Goal: Information Seeking & Learning: Learn about a topic

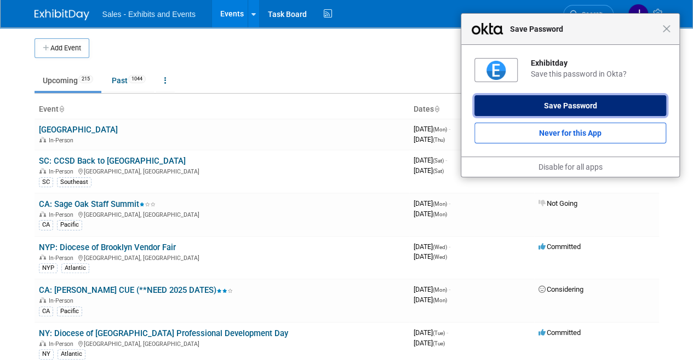
click at [622, 106] on button "Save Password" at bounding box center [570, 105] width 192 height 21
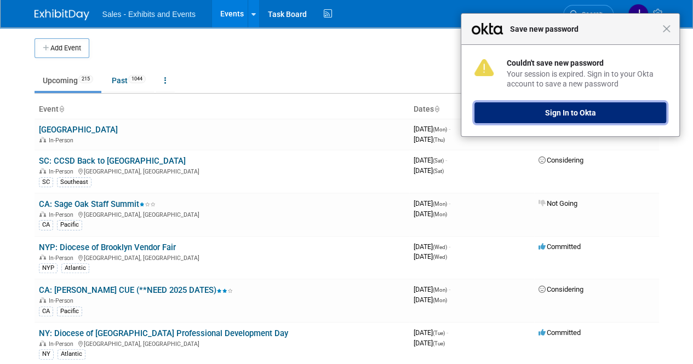
click at [582, 108] on button "Sign In to Okta" at bounding box center [570, 112] width 192 height 21
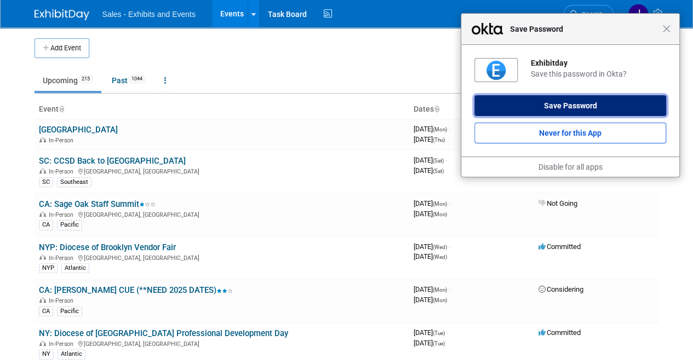
click at [551, 104] on button "Save Password" at bounding box center [570, 105] width 192 height 21
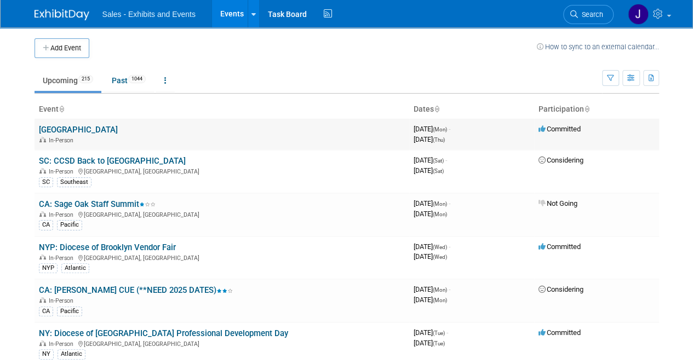
click at [295, 137] on div "In-Person" at bounding box center [222, 139] width 366 height 9
click at [251, 13] on icon at bounding box center [253, 14] width 4 height 7
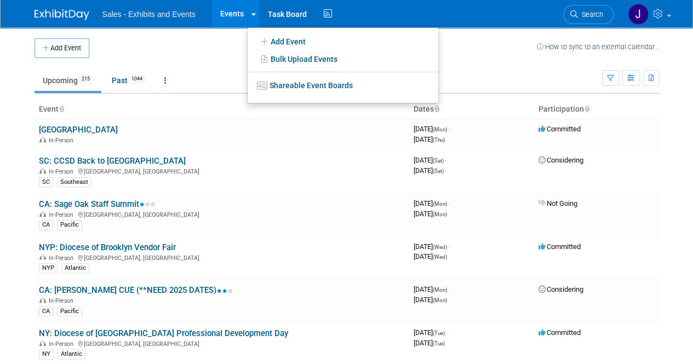
click at [222, 36] on div "Add Event How to sync to an external calendar..." at bounding box center [347, 42] width 624 height 31
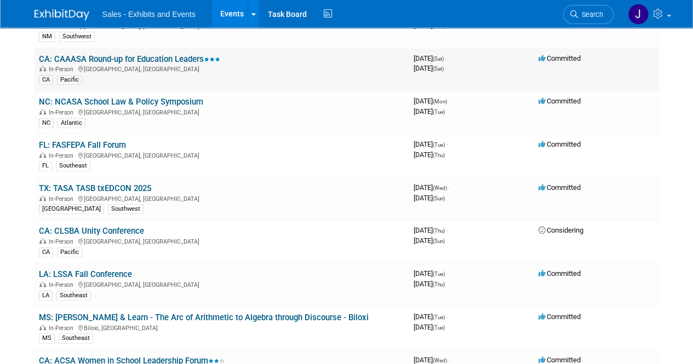
scroll to position [383, 0]
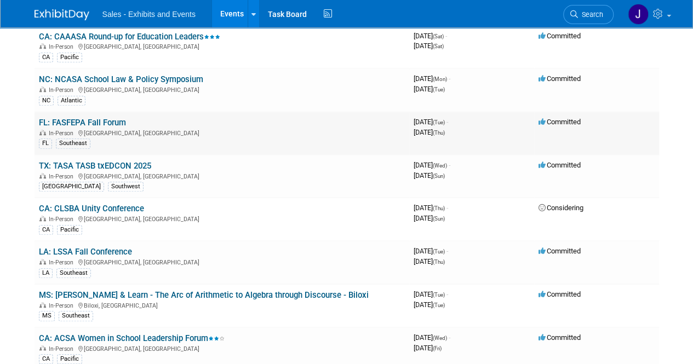
click at [102, 118] on link "FL: FASFEPA Fall Forum" at bounding box center [82, 123] width 87 height 10
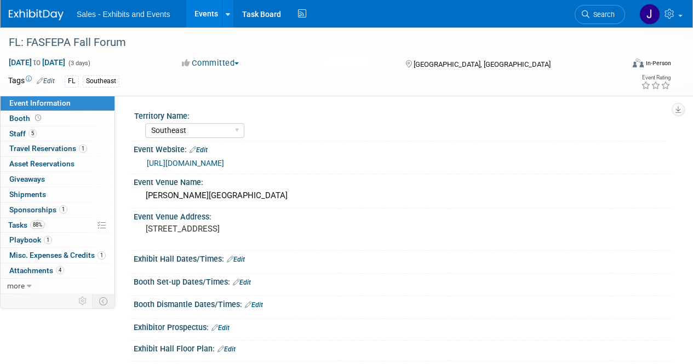
select select "Southeast"
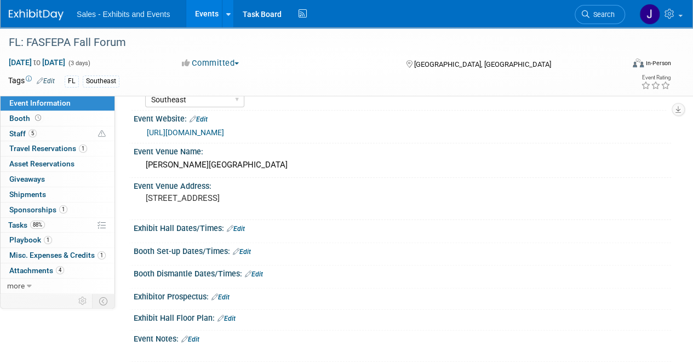
scroll to position [55, 0]
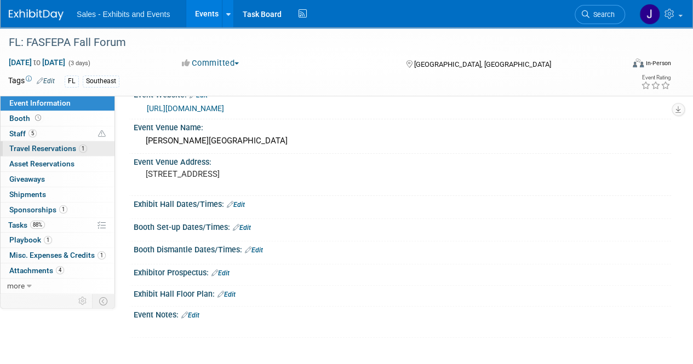
click at [29, 147] on span "Travel Reservations 1" at bounding box center [48, 148] width 78 height 9
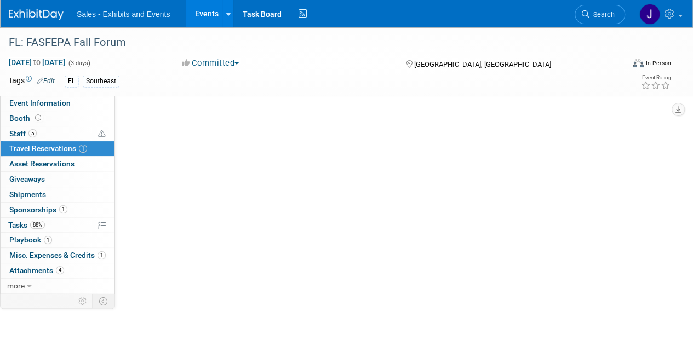
scroll to position [0, 0]
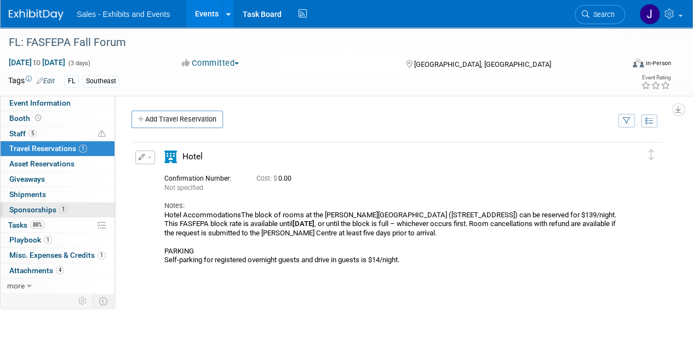
click at [38, 208] on span "Sponsorships 1" at bounding box center [38, 209] width 58 height 9
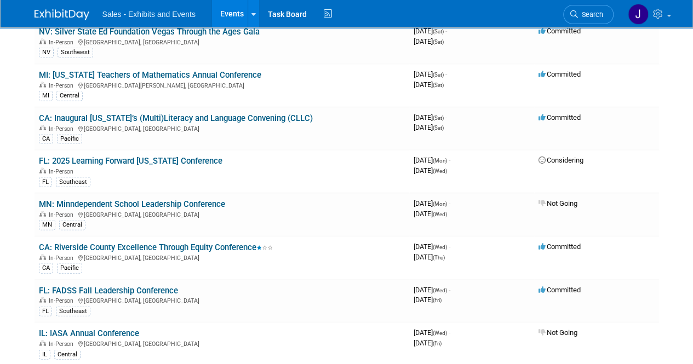
scroll to position [1095, 0]
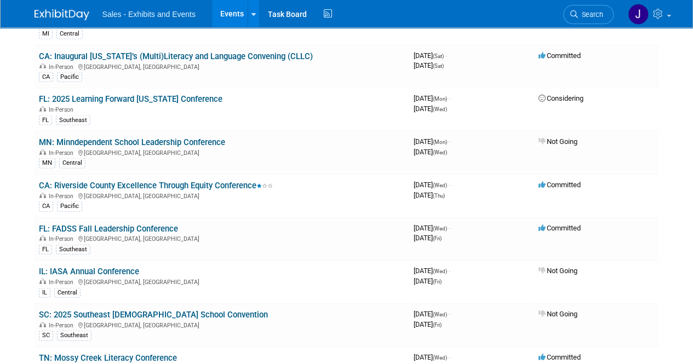
click at [177, 94] on link "FL: 2025 Learning Forward [US_STATE] Conference" at bounding box center [130, 99] width 183 height 10
click at [117, 224] on link "FL: FADSS Fall Leadership Conference" at bounding box center [108, 229] width 139 height 10
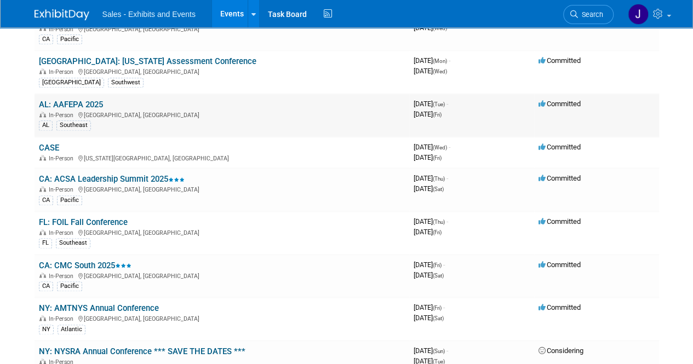
scroll to position [4819, 0]
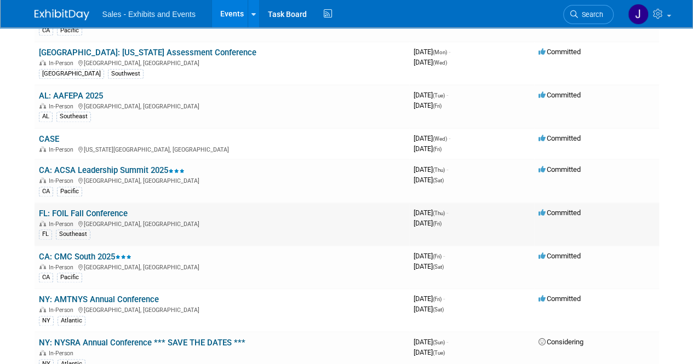
click at [114, 209] on link "FL: FOIL Fall Conference" at bounding box center [83, 214] width 89 height 10
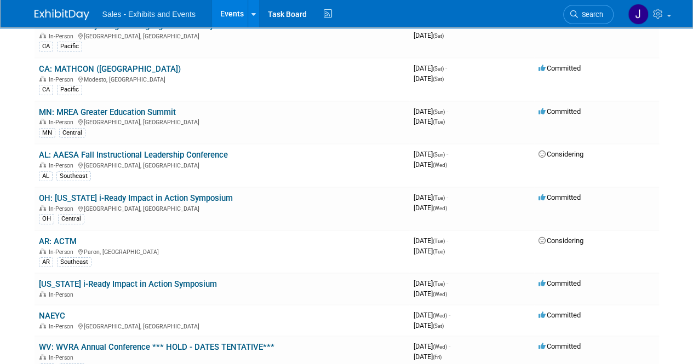
scroll to position [5750, 0]
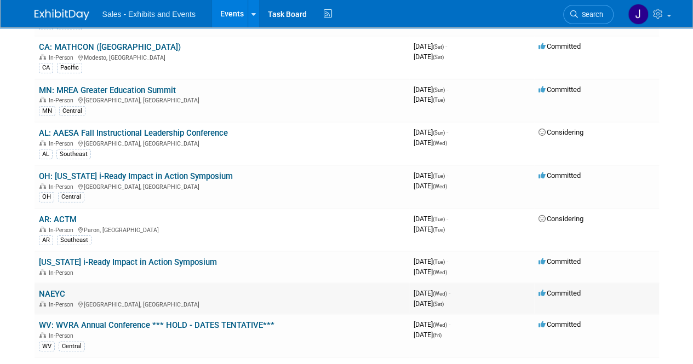
click at [56, 289] on link "NAEYC" at bounding box center [52, 294] width 26 height 10
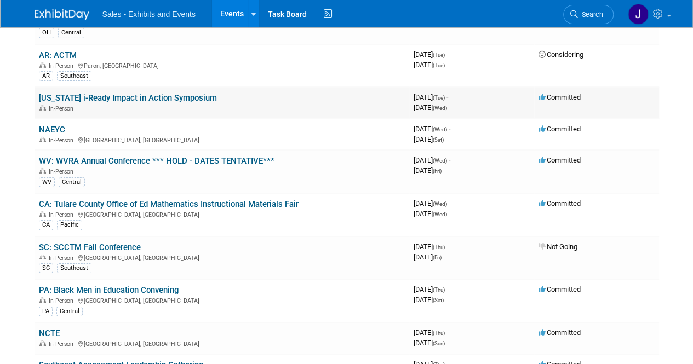
scroll to position [5969, 0]
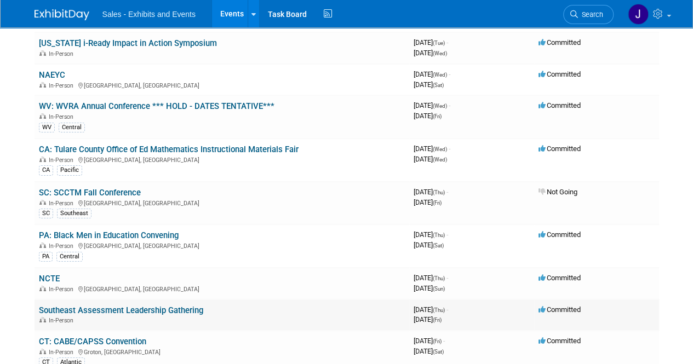
click at [155, 306] on link "Southeast Assessment Leadership Gathering" at bounding box center [121, 311] width 164 height 10
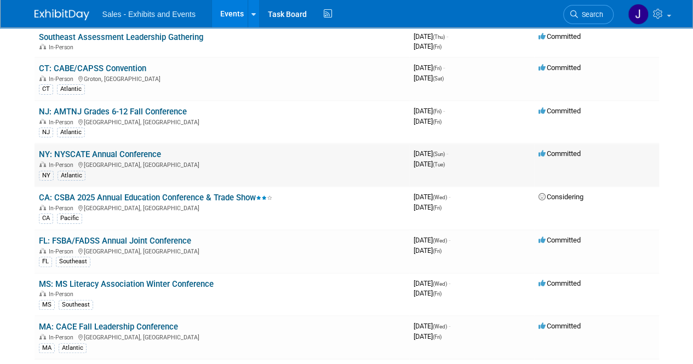
scroll to position [6243, 0]
click at [111, 235] on link "FL: FSBA/FADSS Annual Joint Conference" at bounding box center [115, 240] width 152 height 10
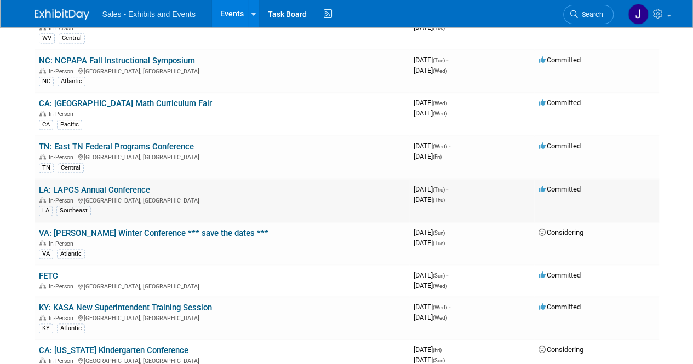
scroll to position [6846, 0]
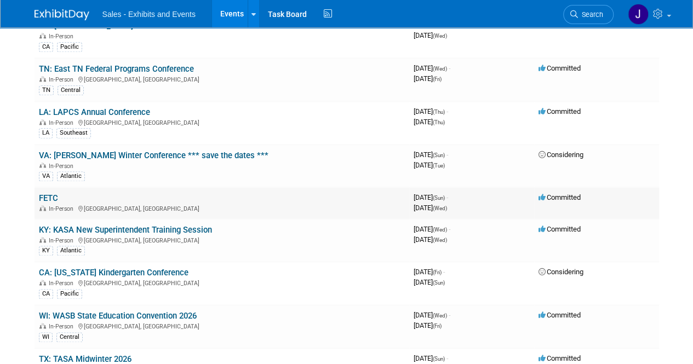
click at [48, 193] on link "FETC" at bounding box center [48, 198] width 19 height 10
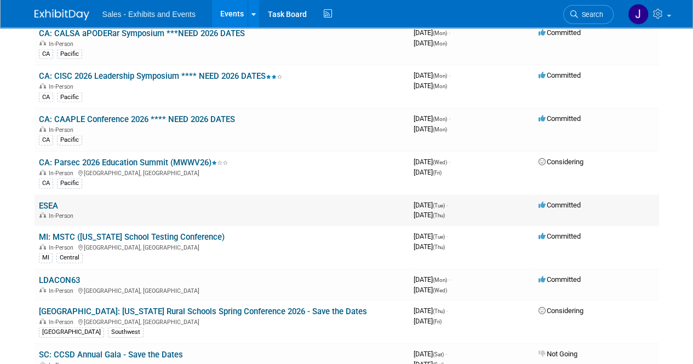
scroll to position [7393, 0]
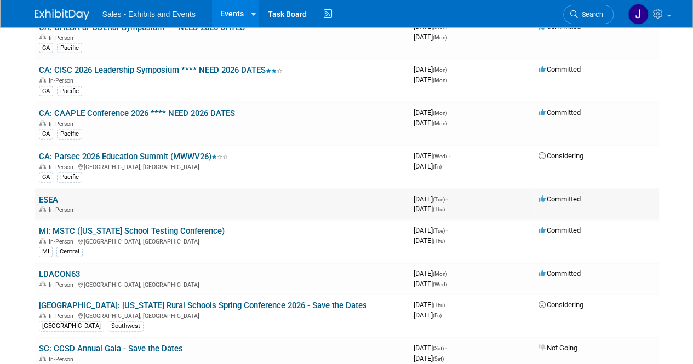
click at [54, 195] on link "ESEA" at bounding box center [48, 200] width 19 height 10
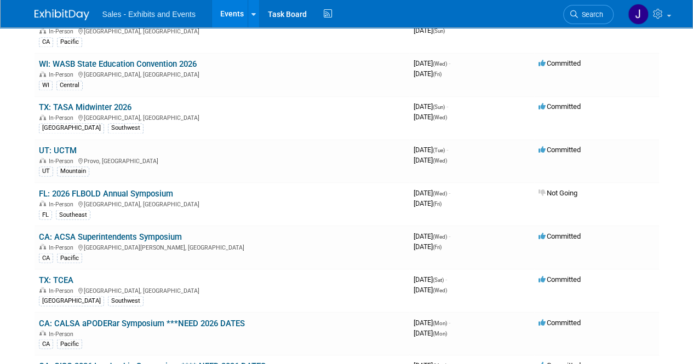
scroll to position [7050, 0]
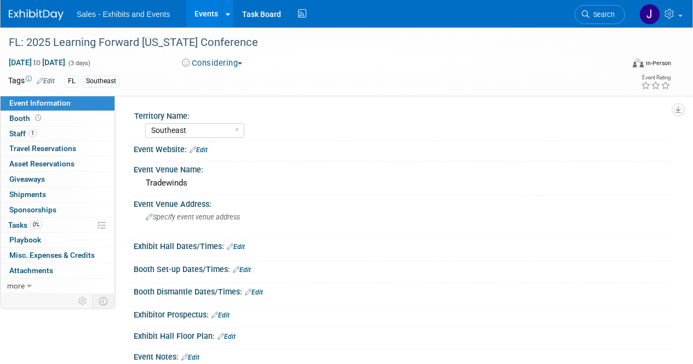
select select "Southeast"
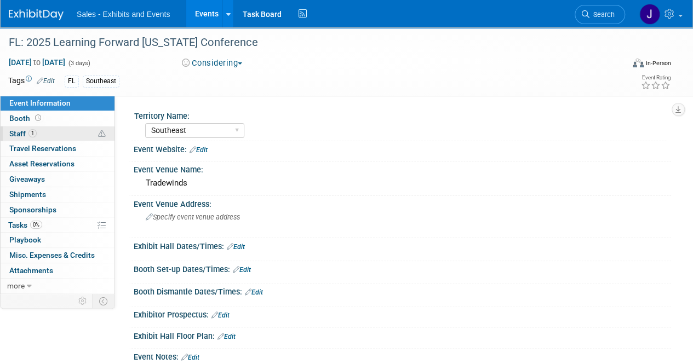
click at [28, 129] on span "Staff 1" at bounding box center [22, 133] width 27 height 9
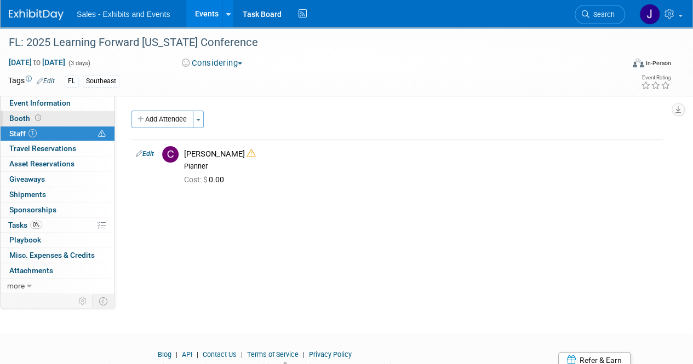
click at [33, 116] on span at bounding box center [38, 118] width 10 height 8
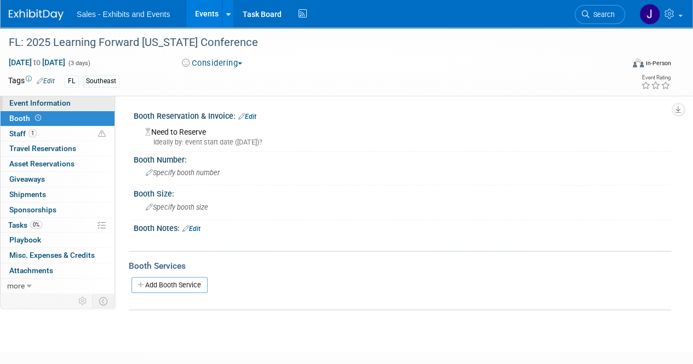
click at [41, 104] on span "Event Information" at bounding box center [39, 103] width 61 height 9
select select "Southeast"
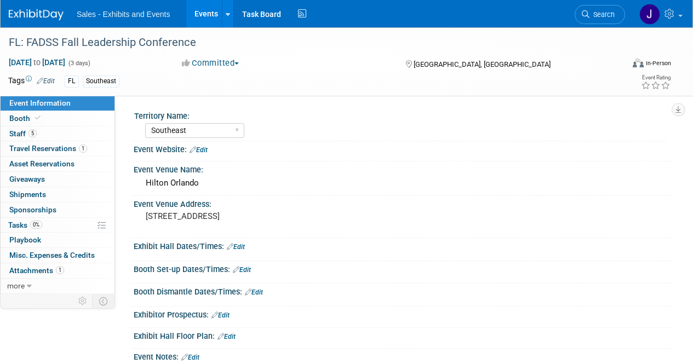
select select "Southeast"
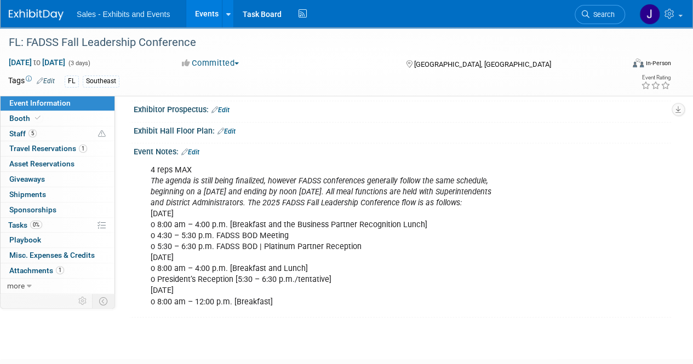
scroll to position [164, 0]
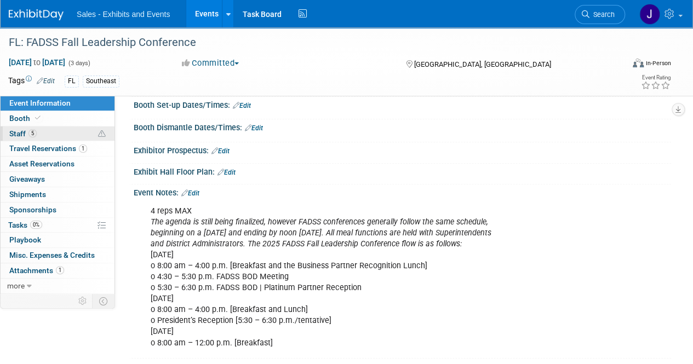
click at [26, 128] on link "5 Staff 5" at bounding box center [58, 134] width 114 height 15
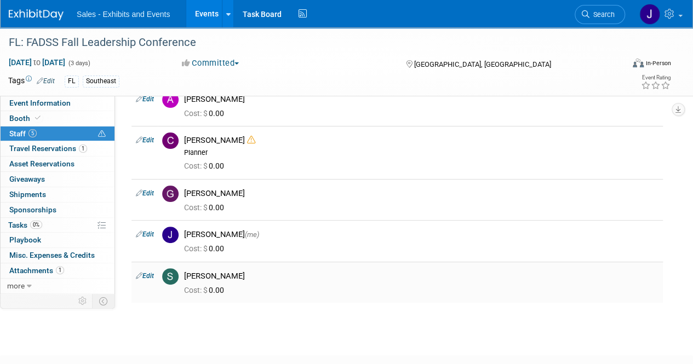
scroll to position [0, 0]
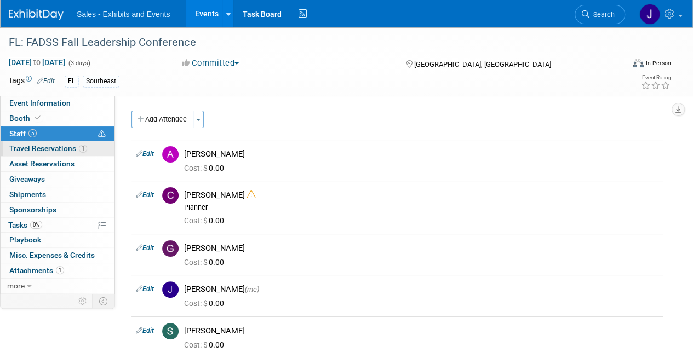
click at [51, 147] on span "Travel Reservations 1" at bounding box center [48, 148] width 78 height 9
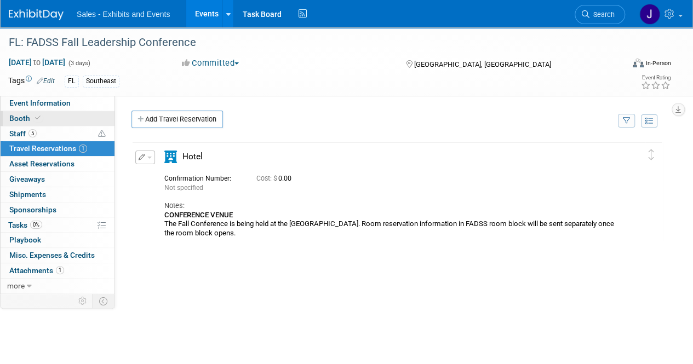
click at [28, 116] on span "Booth" at bounding box center [25, 118] width 33 height 9
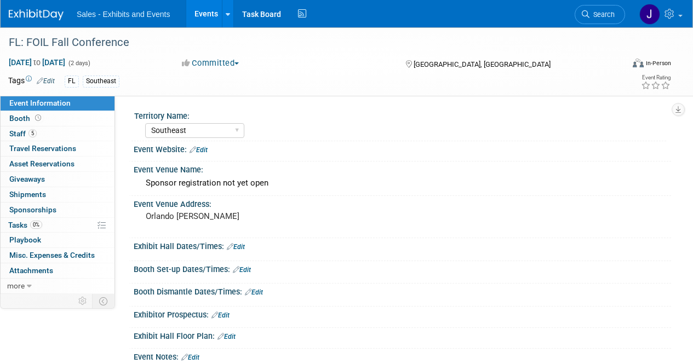
select select "Southeast"
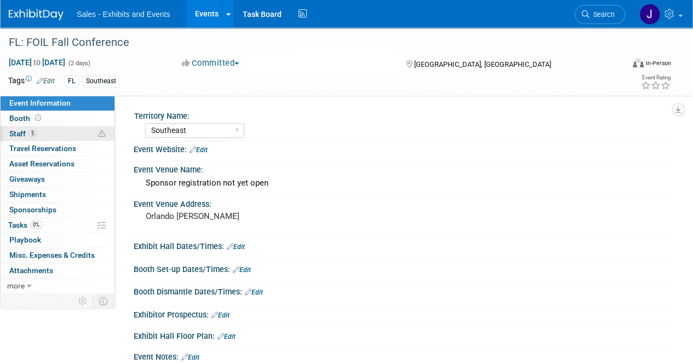
click at [35, 130] on span "Staff 5" at bounding box center [22, 133] width 27 height 9
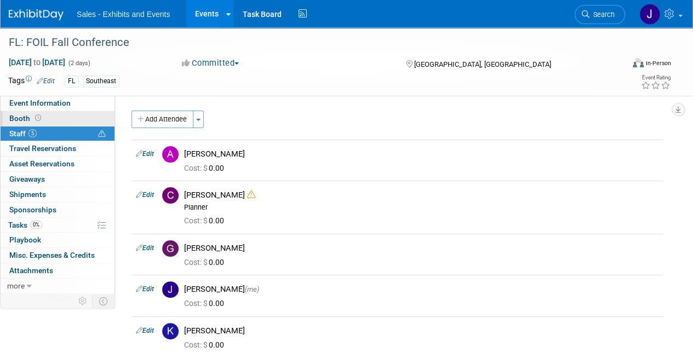
click at [26, 118] on span "Booth" at bounding box center [26, 118] width 34 height 9
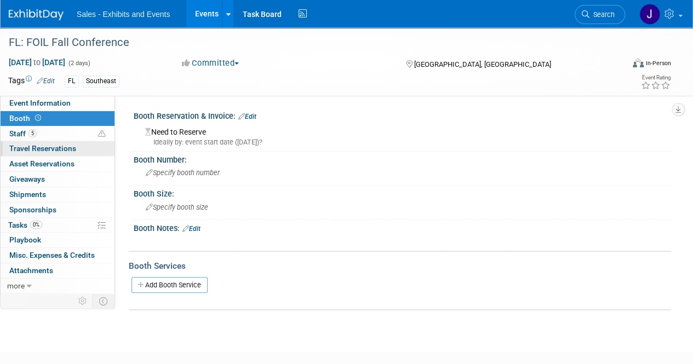
click at [33, 146] on span "Travel Reservations 0" at bounding box center [42, 148] width 67 height 9
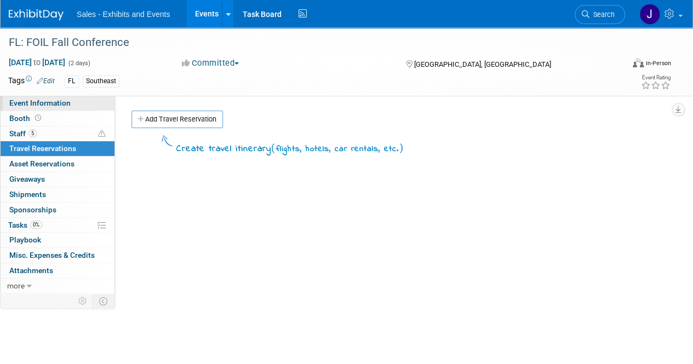
click at [19, 102] on span "Event Information" at bounding box center [39, 103] width 61 height 9
select select "Southeast"
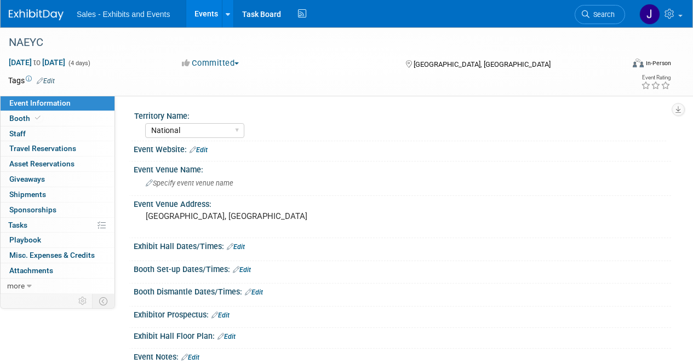
select select "National"
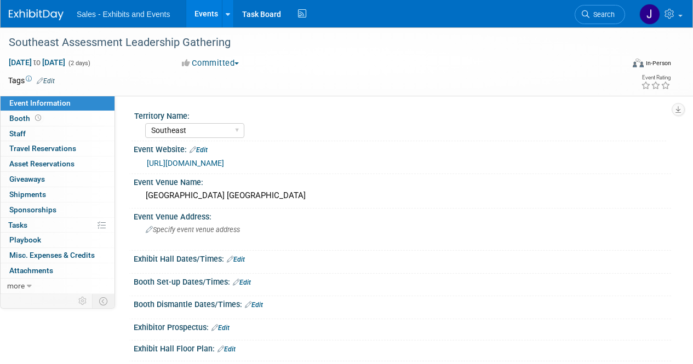
select select "Southeast"
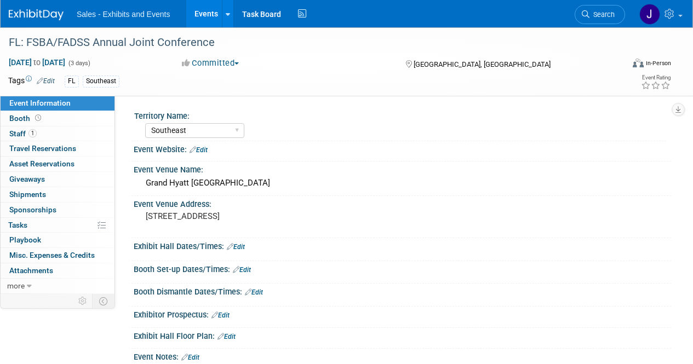
select select "Southeast"
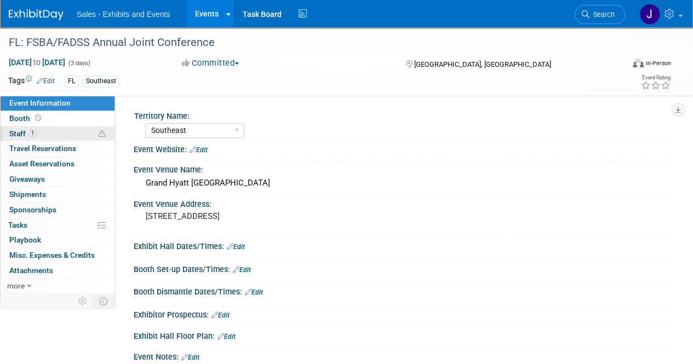
click at [26, 128] on link "1 Staff 1" at bounding box center [58, 134] width 114 height 15
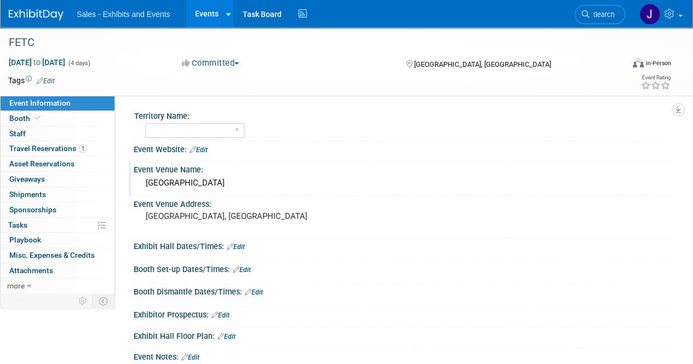
scroll to position [55, 0]
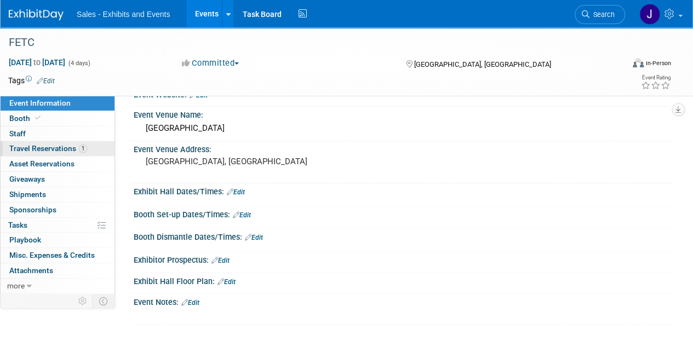
click at [45, 146] on span "Travel Reservations 1" at bounding box center [48, 148] width 78 height 9
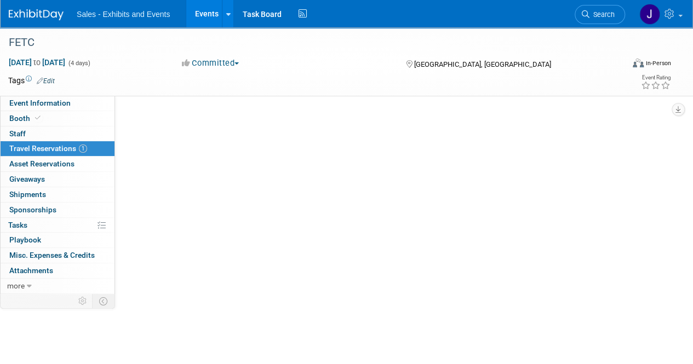
scroll to position [0, 0]
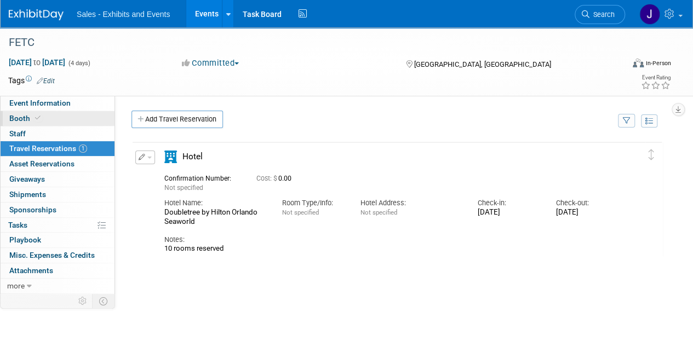
click at [46, 117] on link "Booth" at bounding box center [58, 118] width 114 height 15
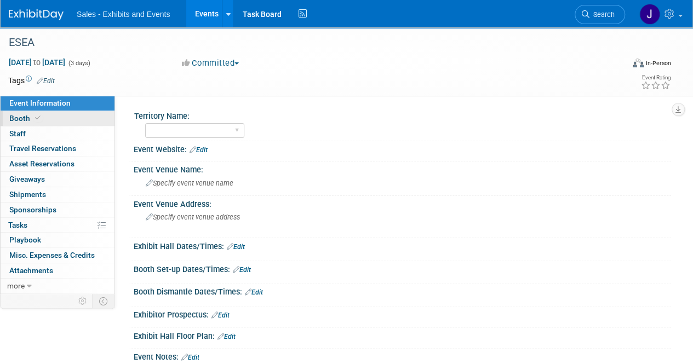
click at [29, 118] on span "Booth" at bounding box center [25, 118] width 33 height 9
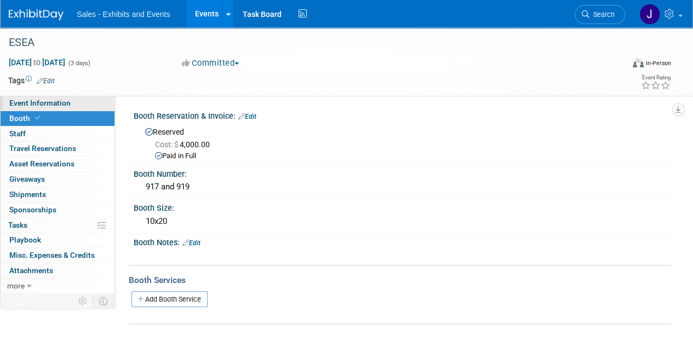
click at [36, 106] on span "Event Information" at bounding box center [39, 103] width 61 height 9
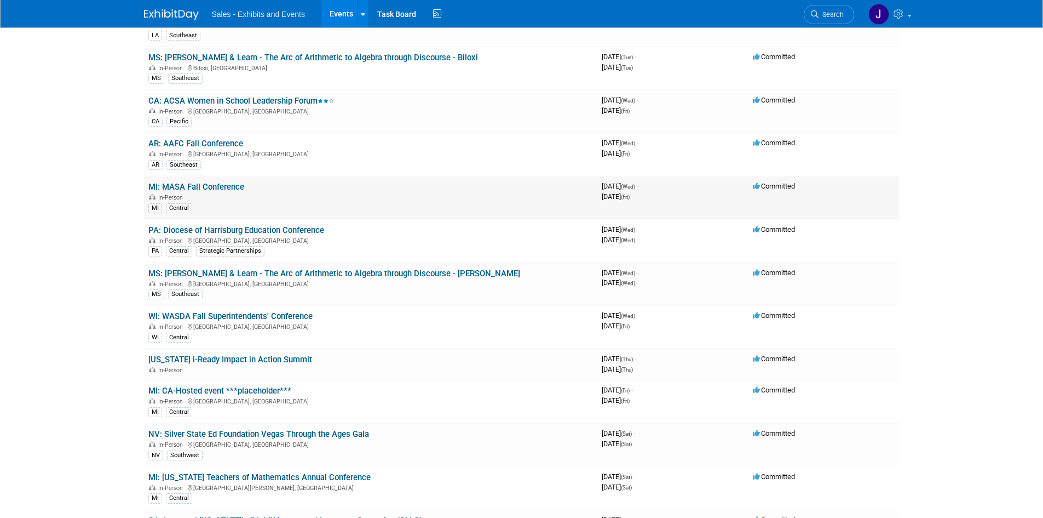
scroll to position [657, 0]
